Goal: Information Seeking & Learning: Learn about a topic

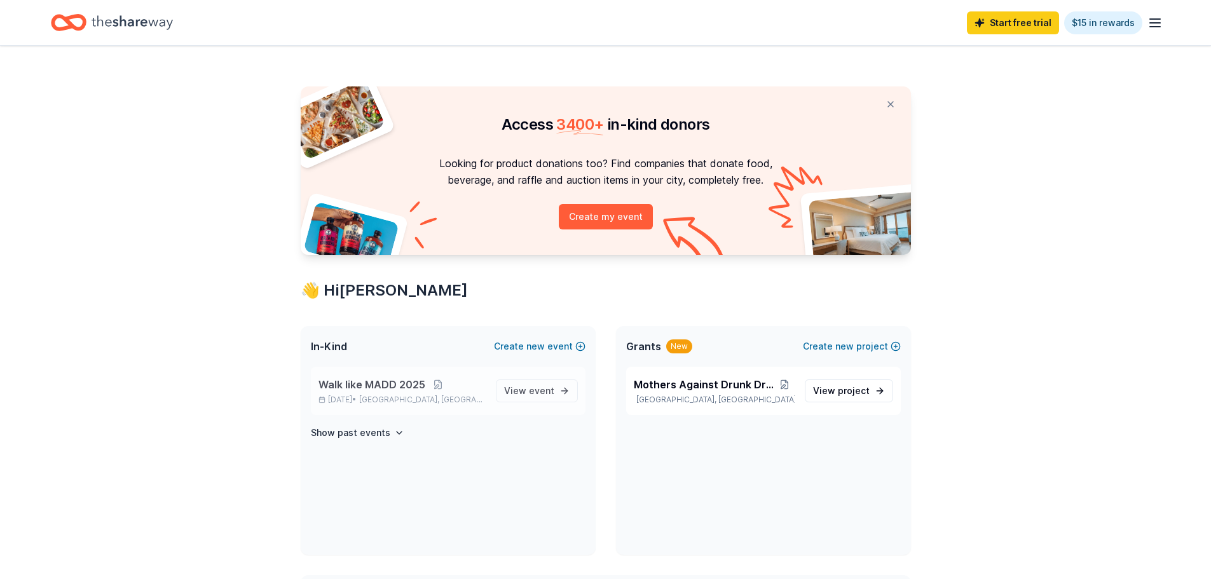
click at [398, 381] on span "Walk like MADD 2025" at bounding box center [371, 384] width 107 height 15
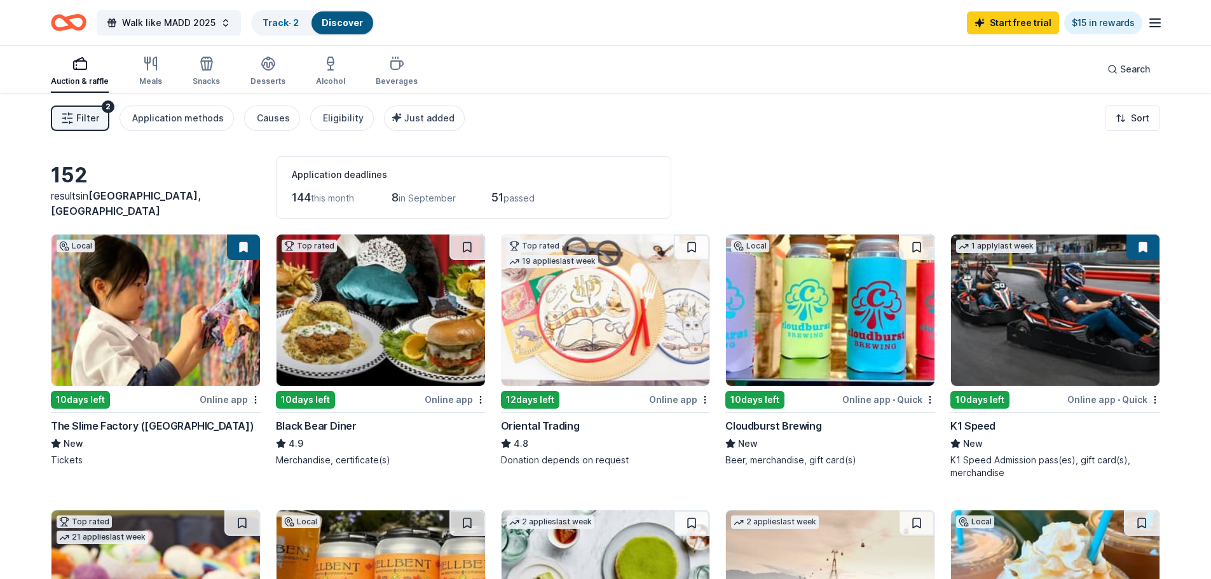
click at [1058, 344] on img at bounding box center [1055, 310] width 208 height 151
